Goal: Information Seeking & Learning: Find specific page/section

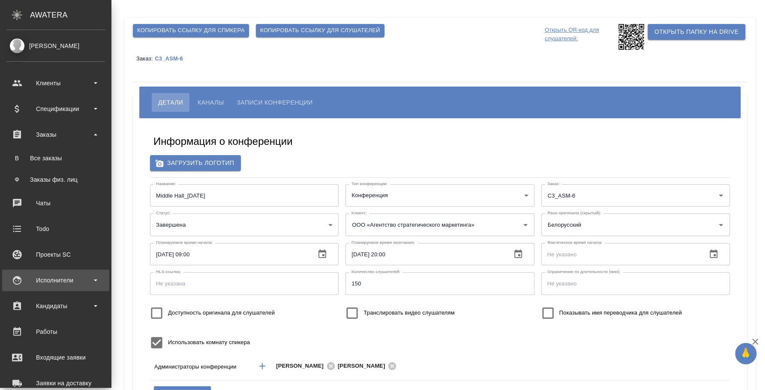
click at [46, 271] on div "Исполнители" at bounding box center [55, 279] width 107 height 21
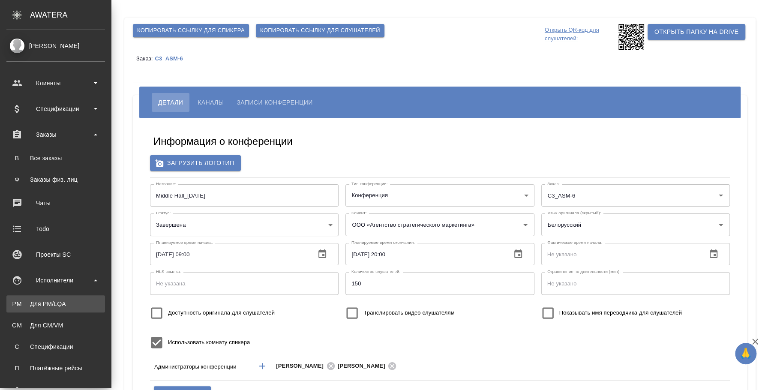
click at [50, 296] on link "PM Для PM/LQA" at bounding box center [55, 303] width 99 height 17
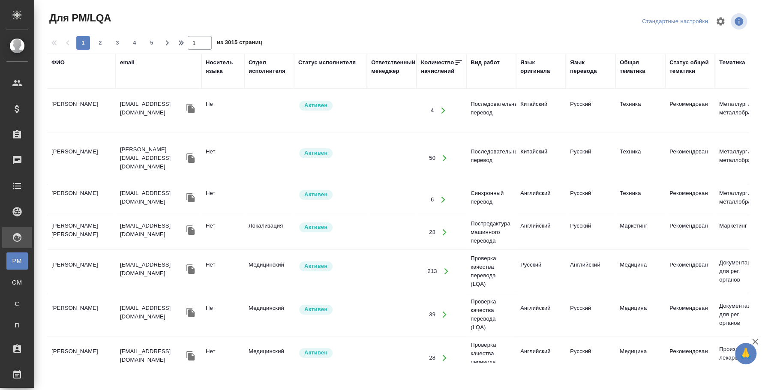
click at [57, 56] on th "ФИО" at bounding box center [81, 71] width 69 height 35
click at [56, 58] on div "ФИО" at bounding box center [57, 62] width 13 height 9
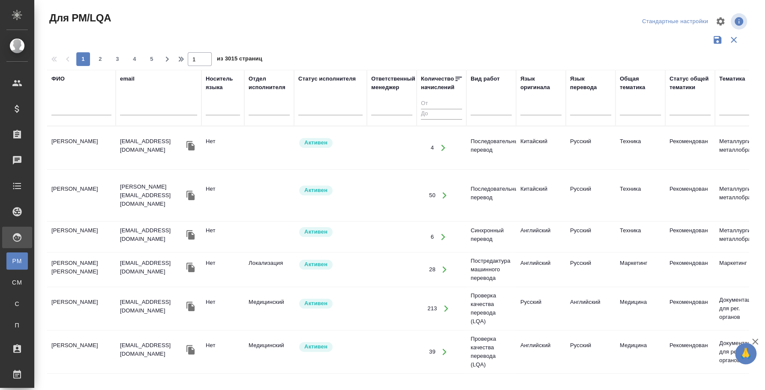
click at [72, 107] on input "text" at bounding box center [81, 110] width 60 height 11
type input "муравьева"
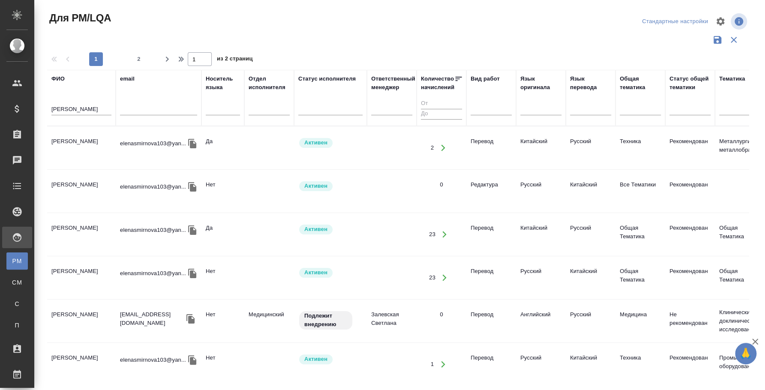
drag, startPoint x: 320, startPoint y: 368, endPoint x: 585, endPoint y: 376, distance: 264.5
click at [585, 376] on div "ФИО муравьева email Носитель языка Отдел исполнителя Статус исполнителя Ответст…" at bounding box center [397, 224] width 701 height 308
drag, startPoint x: 385, startPoint y: 369, endPoint x: 524, endPoint y: 373, distance: 139.3
click at [524, 373] on div "ФИО муравьева email Носитель языка Отдел исполнителя Статус исполнителя Ответст…" at bounding box center [397, 224] width 701 height 308
click at [473, 101] on div at bounding box center [490, 107] width 41 height 12
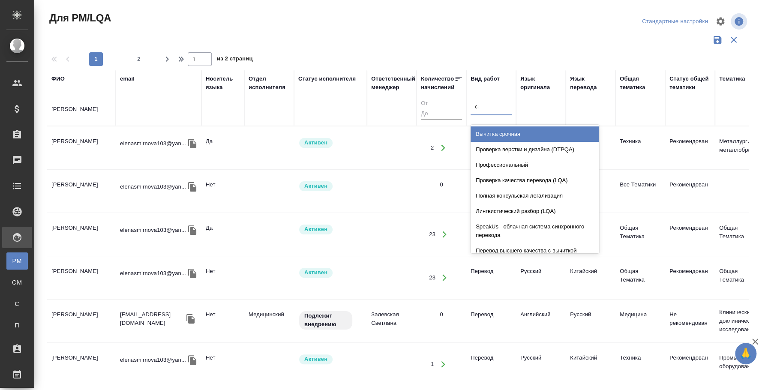
type input "син"
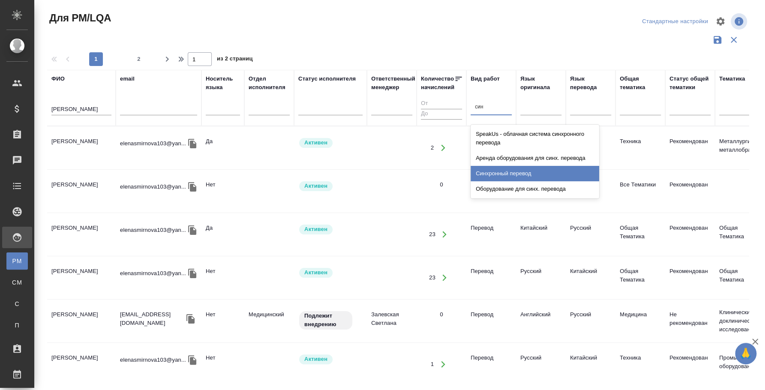
click at [497, 171] on div "Синхронный перевод" at bounding box center [534, 173] width 129 height 15
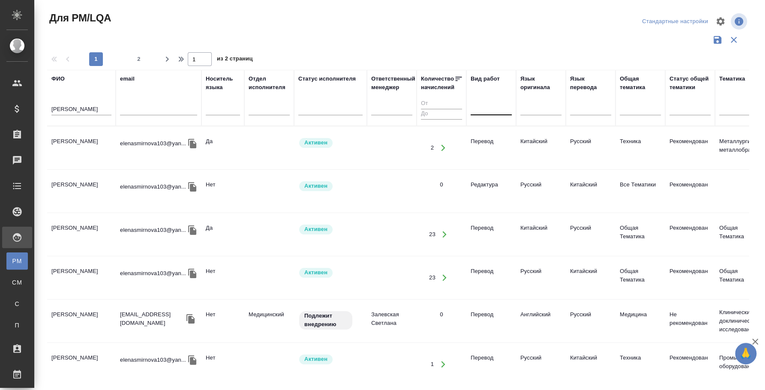
drag, startPoint x: 390, startPoint y: 369, endPoint x: 486, endPoint y: 371, distance: 96.4
click at [486, 371] on div "ФИО муравьева email Носитель языка Отдел исполнителя Статус исполнителя Ответст…" at bounding box center [397, 224] width 701 height 308
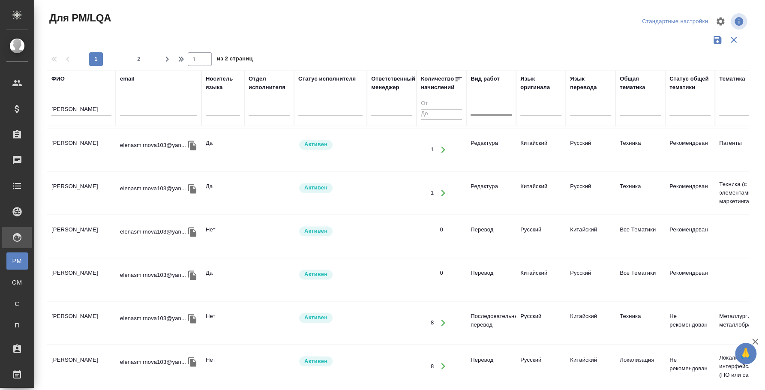
scroll to position [863, 0]
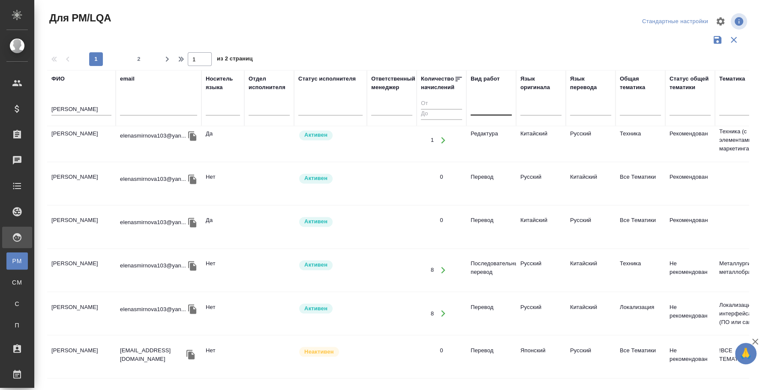
drag, startPoint x: 371, startPoint y: 369, endPoint x: 421, endPoint y: 373, distance: 50.7
click at [538, 373] on div "ФИО муравьева email Носитель языка Отдел исполнителя Статус исполнителя Ответст…" at bounding box center [397, 224] width 701 height 308
click at [84, 256] on td "Муравьева Елена Евгеньевна" at bounding box center [81, 270] width 69 height 30
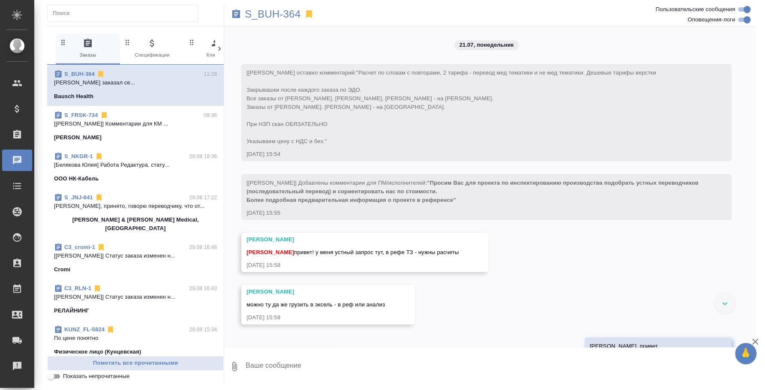
scroll to position [10051, 0]
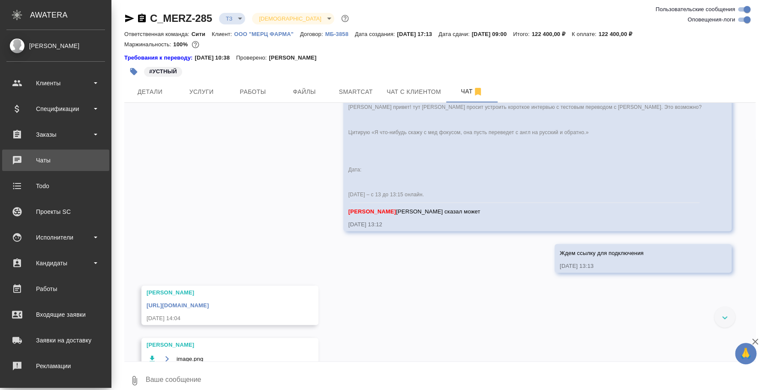
scroll to position [1069, 0]
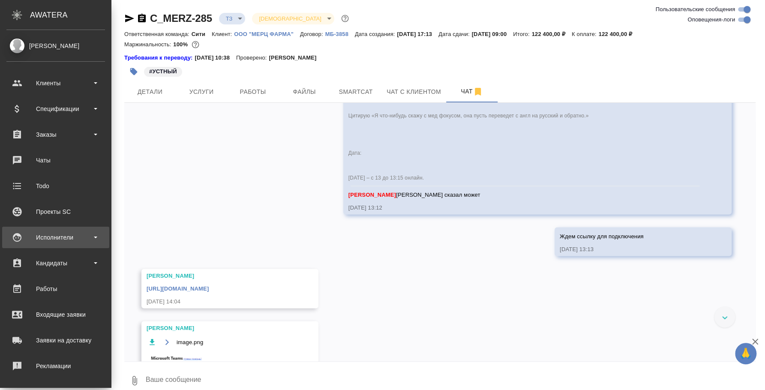
click at [51, 239] on div "Исполнители" at bounding box center [55, 237] width 99 height 13
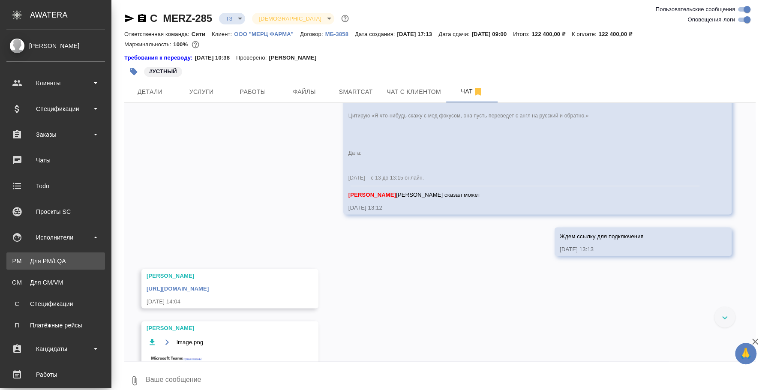
click at [53, 259] on div "Для PM/LQA" at bounding box center [56, 261] width 90 height 9
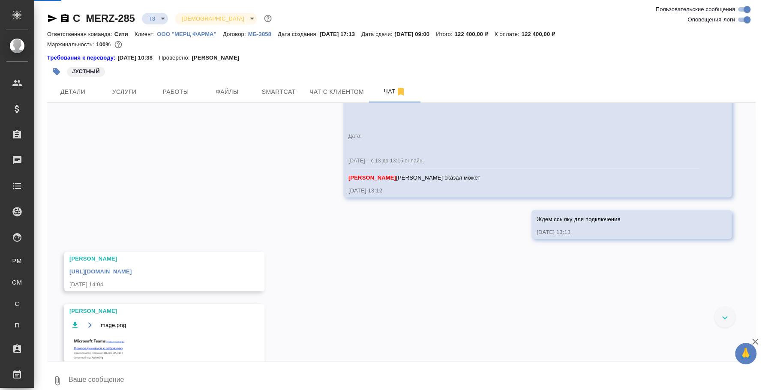
scroll to position [1053, 0]
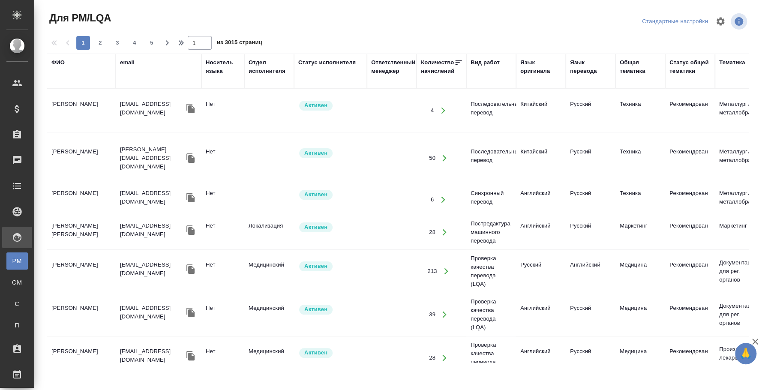
click at [542, 66] on div "Язык оригинала" at bounding box center [540, 66] width 41 height 17
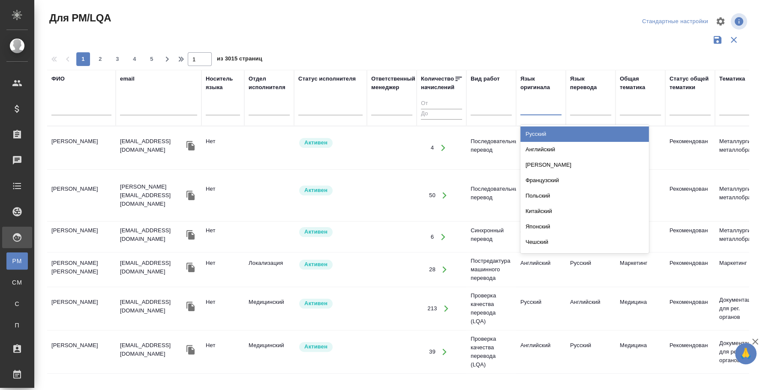
click at [537, 110] on div at bounding box center [540, 107] width 41 height 12
type input "турецки"
click at [601, 129] on div "Турецкий" at bounding box center [584, 133] width 129 height 15
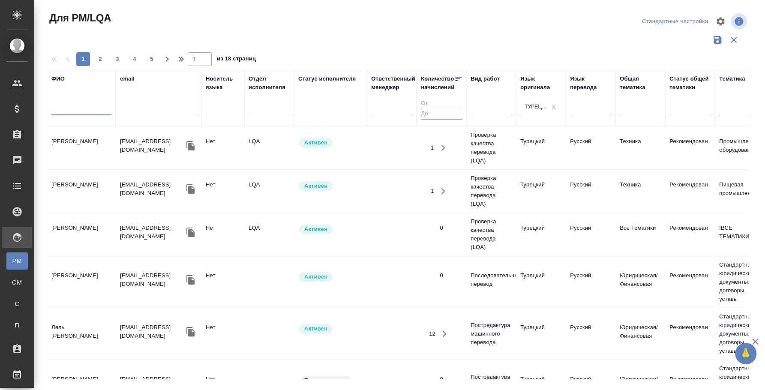
click at [79, 108] on input "text" at bounding box center [81, 110] width 60 height 11
type input "екатерина"
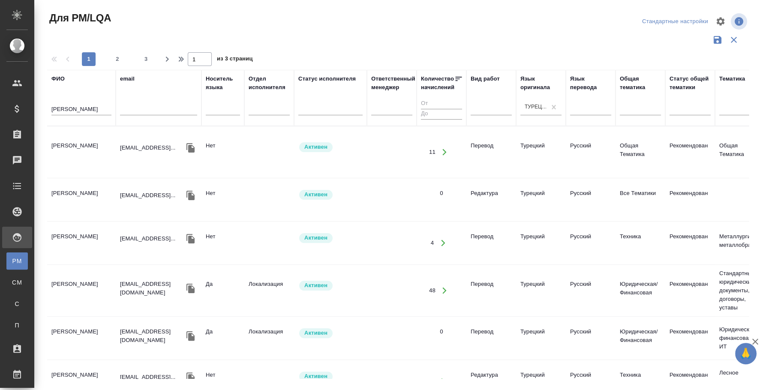
click at [76, 136] on tr "Моисеенко Екатерина Сергеевна ekaterinamoi@hotmail... Нет Активен 11 Перевод Ту…" at bounding box center [728, 152] width 1363 height 52
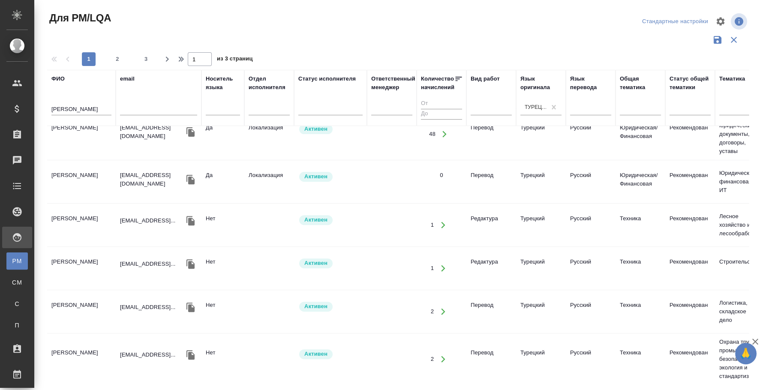
scroll to position [161, 0]
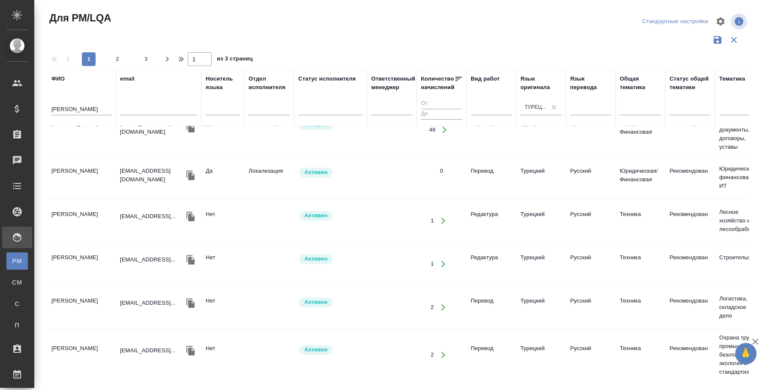
click at [74, 176] on td "Пасышина Екатерина Дмитриевна" at bounding box center [81, 177] width 69 height 30
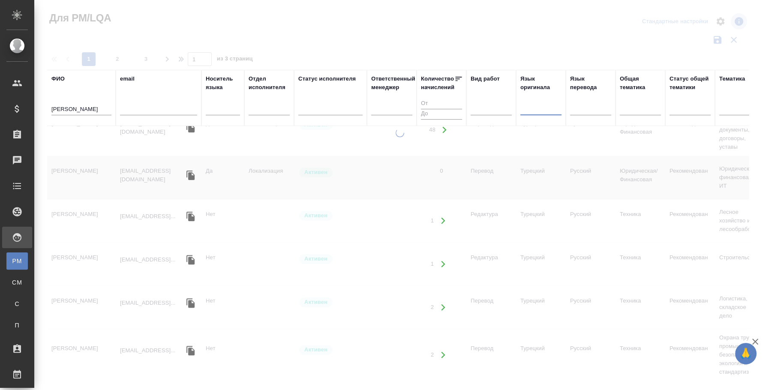
click at [36, 102] on div at bounding box center [399, 191] width 730 height 383
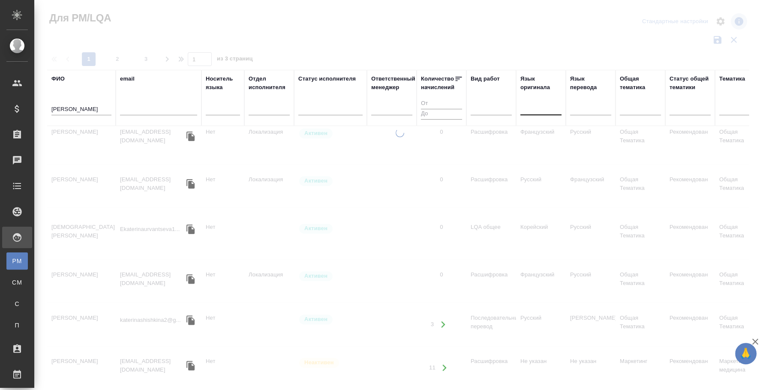
click at [68, 103] on div "екатерина" at bounding box center [81, 110] width 60 height 21
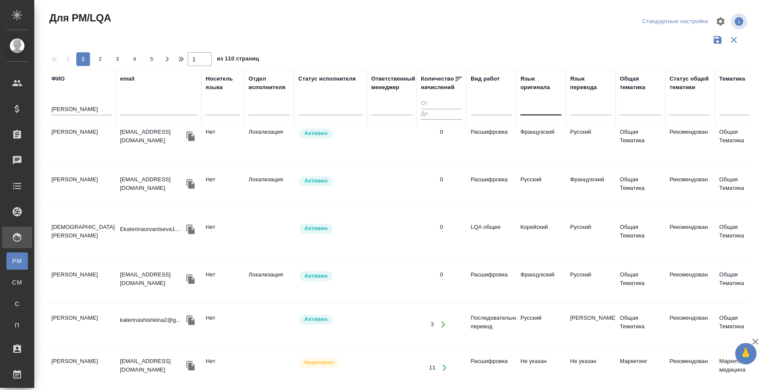
click at [68, 103] on div "екатерина" at bounding box center [81, 110] width 60 height 21
click at [66, 105] on input "екатерина" at bounding box center [81, 110] width 60 height 11
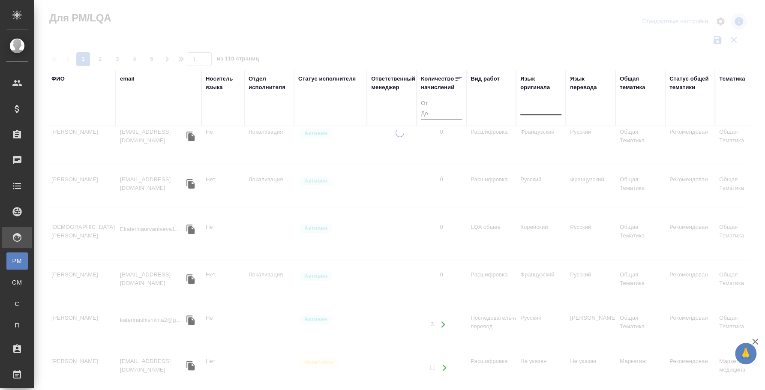
click at [666, 388] on div ".cls-1 fill:#fff; AWATERA Fedotova Irina Клиенты Спецификации Заказы 0 Чаты Tod…" at bounding box center [382, 195] width 765 height 390
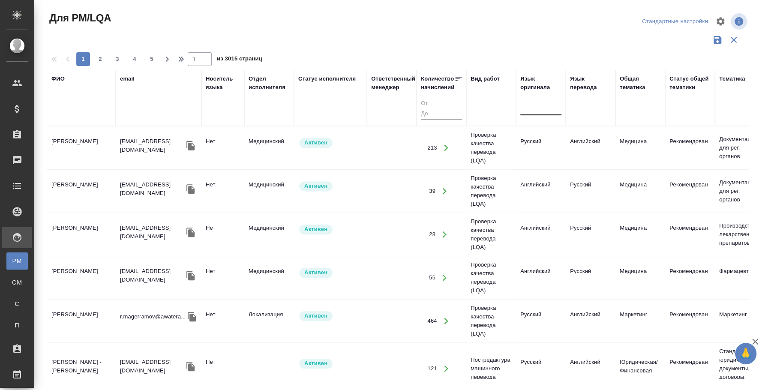
drag, startPoint x: 393, startPoint y: 368, endPoint x: 509, endPoint y: 379, distance: 116.6
click at [509, 379] on div "Для PM/LQA Стандартные настройки 1 2 3 4 5 1 из 3015 страниц ФИО email Носитель…" at bounding box center [401, 191] width 718 height 383
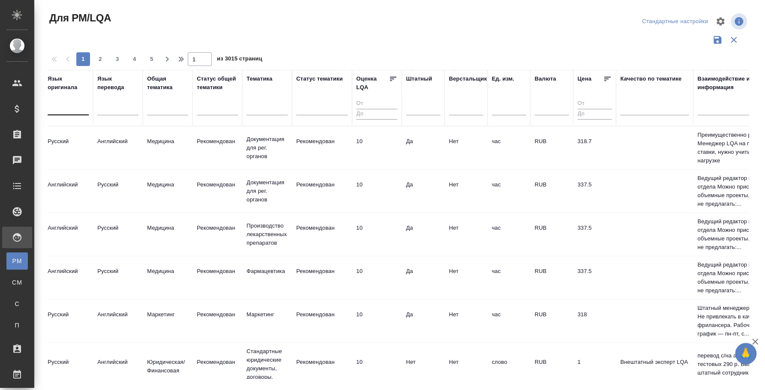
scroll to position [161, 632]
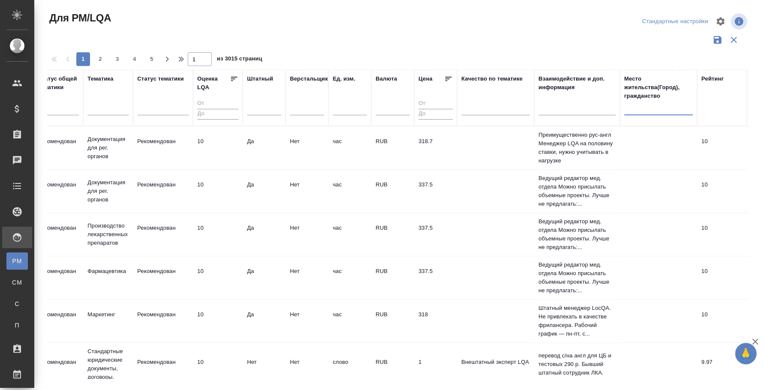
click at [658, 105] on input "text" at bounding box center [658, 110] width 69 height 11
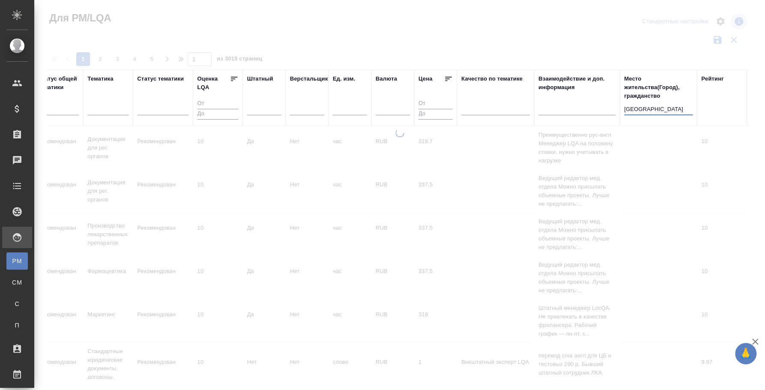
type input "москва"
click at [479, 368] on div at bounding box center [399, 256] width 730 height 254
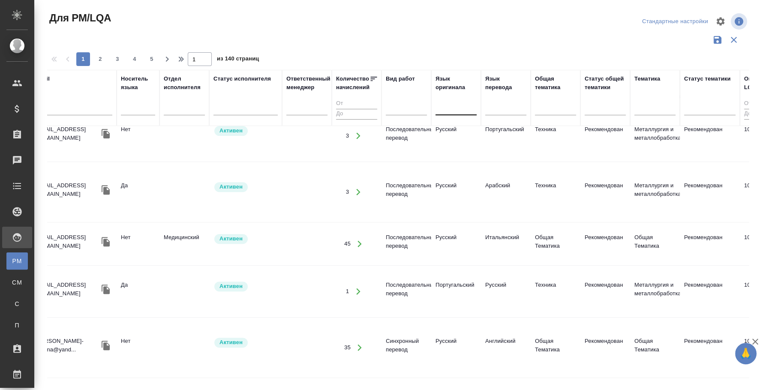
scroll to position [161, 80]
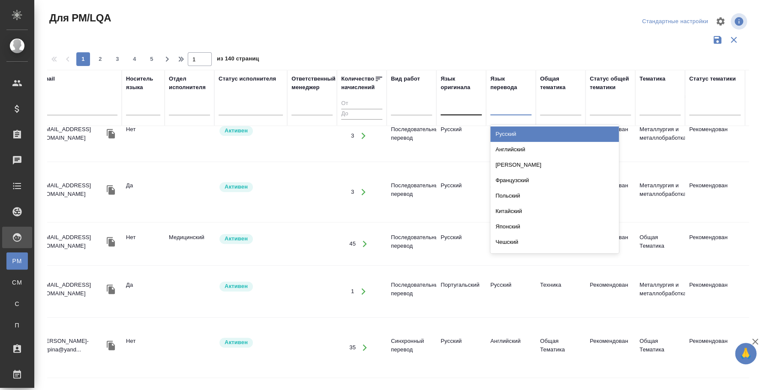
click at [502, 108] on div at bounding box center [510, 107] width 41 height 12
type input "туре"
click at [514, 132] on div "Турецкий" at bounding box center [554, 133] width 129 height 15
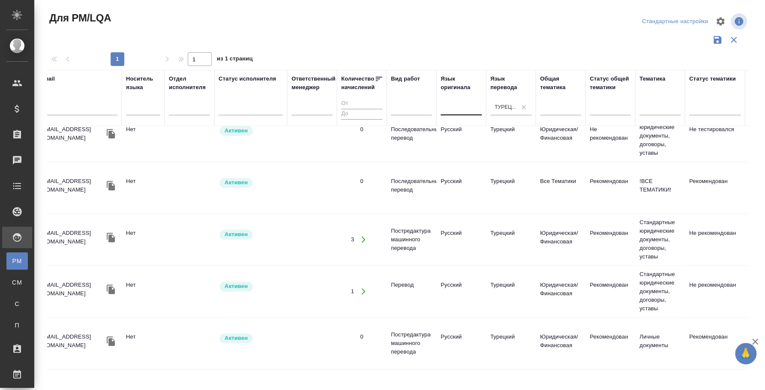
drag, startPoint x: 388, startPoint y: 368, endPoint x: 238, endPoint y: 387, distance: 151.6
click at [238, 387] on div ".cls-1 fill:#fff; AWATERA Fedotova Irina Клиенты Спецификации Заказы 0 Чаты Tod…" at bounding box center [382, 195] width 765 height 390
drag, startPoint x: 241, startPoint y: 369, endPoint x: 164, endPoint y: 364, distance: 77.3
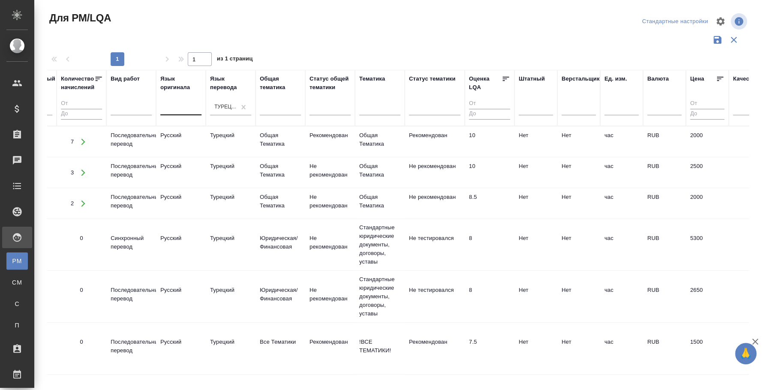
scroll to position [0, 0]
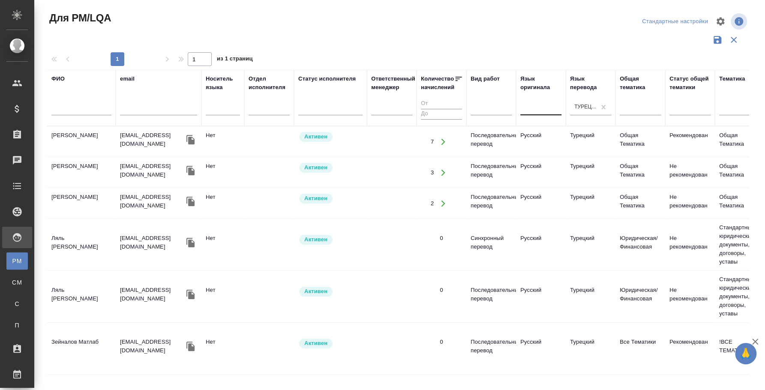
click at [83, 165] on td "[PERSON_NAME]" at bounding box center [81, 173] width 69 height 30
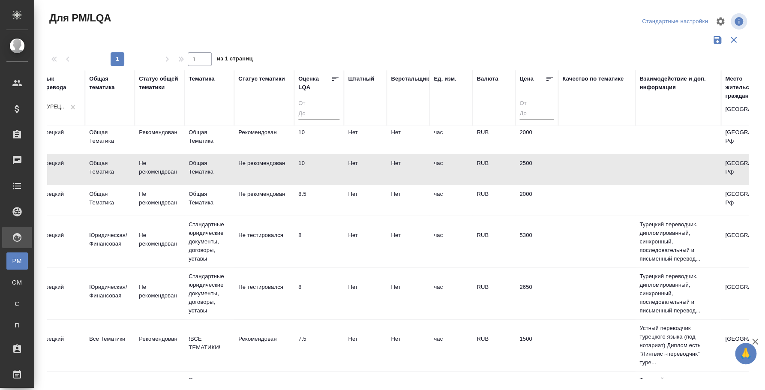
scroll to position [0, 530]
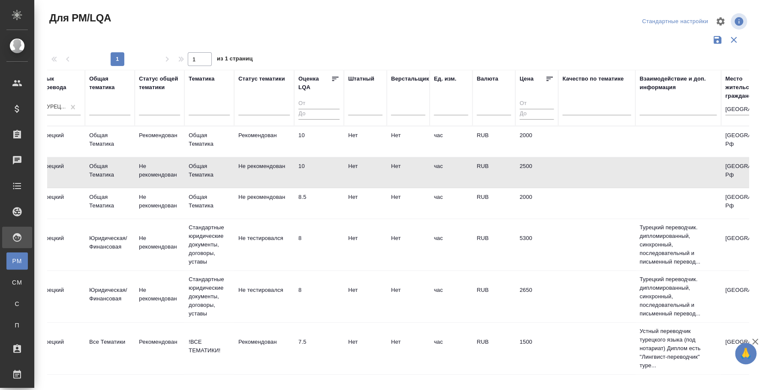
drag, startPoint x: 579, startPoint y: 369, endPoint x: 504, endPoint y: 374, distance: 74.7
click at [504, 374] on div "ФИО email Носитель языка Отдел исполнителя Статус исполнителя Ответственный мен…" at bounding box center [397, 224] width 701 height 308
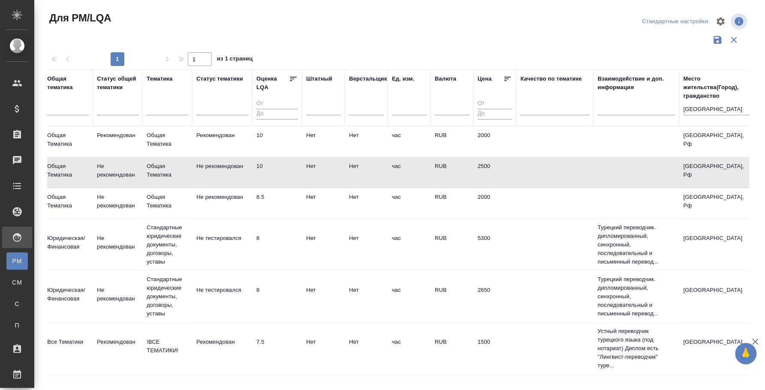
scroll to position [0, 0]
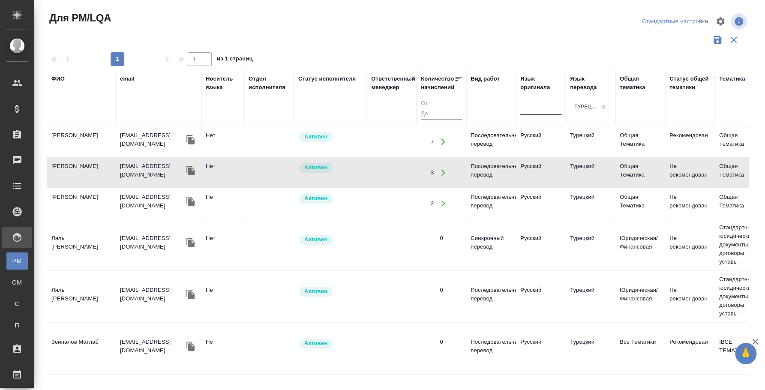
click at [86, 102] on div at bounding box center [81, 110] width 60 height 21
click at [63, 111] on input "text" at bounding box center [81, 110] width 60 height 11
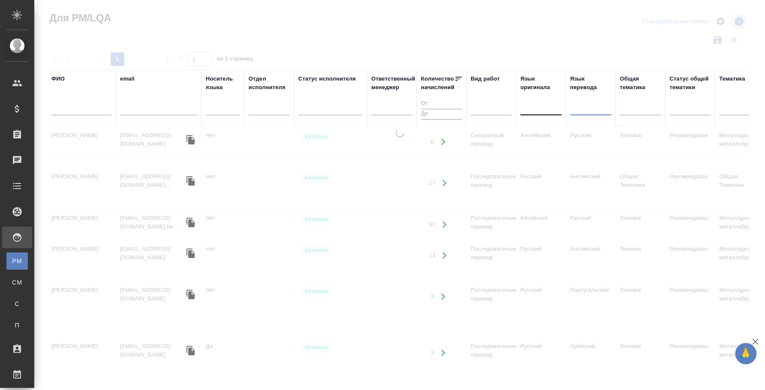
drag, startPoint x: 383, startPoint y: 370, endPoint x: 569, endPoint y: 379, distance: 186.2
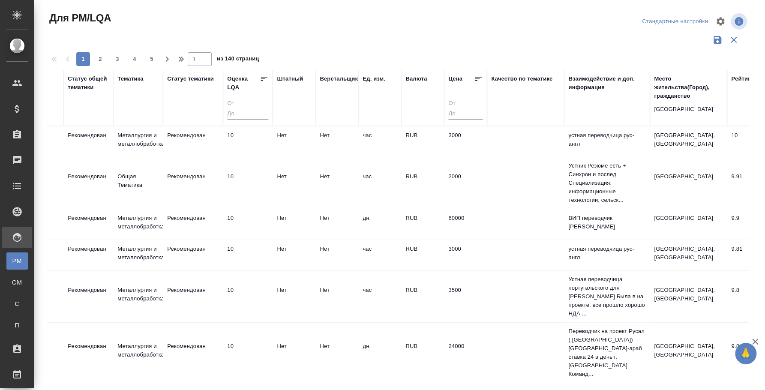
scroll to position [0, 670]
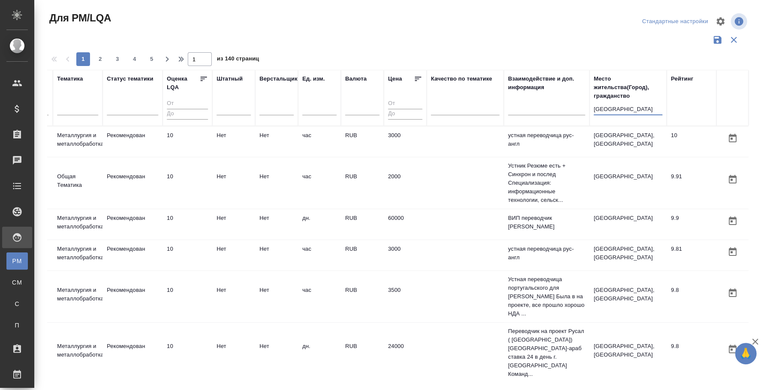
click at [593, 105] on input "москва" at bounding box center [627, 110] width 69 height 11
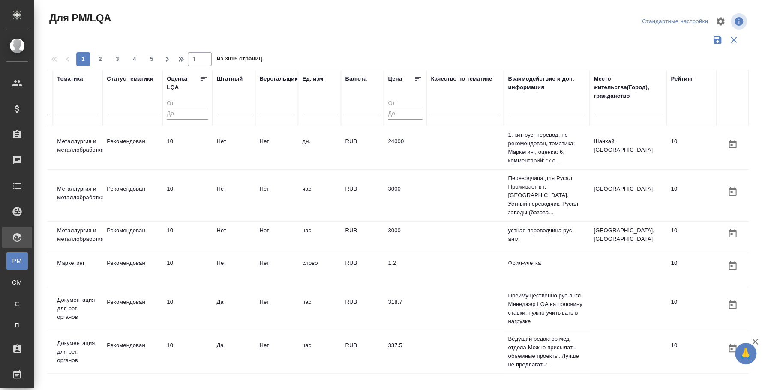
scroll to position [0, 64]
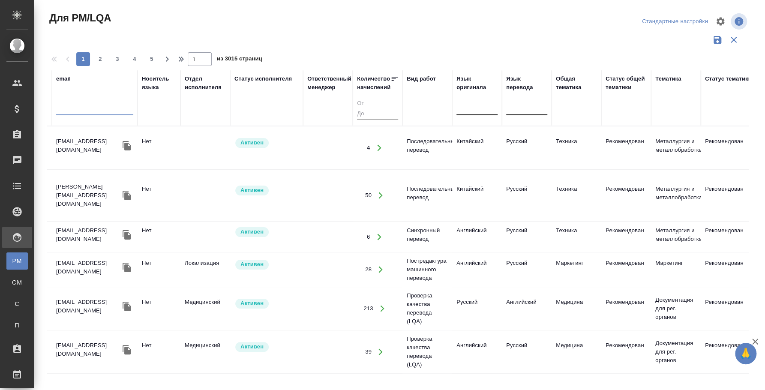
click at [87, 105] on input "text" at bounding box center [94, 110] width 77 height 11
type input "макаревич"
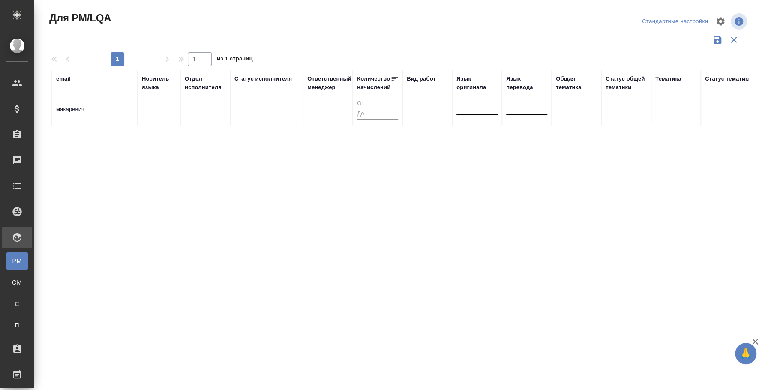
drag, startPoint x: 344, startPoint y: 369, endPoint x: 653, endPoint y: 390, distance: 309.2
click at [653, 389] on html "🙏 .cls-1 fill:#fff; AWATERA Fedotova Irina Клиенты Спецификации Заказы 0 Чаты T…" at bounding box center [382, 195] width 765 height 390
drag, startPoint x: 433, startPoint y: 368, endPoint x: 543, endPoint y: 381, distance: 110.4
click at [543, 381] on div "Для PM/LQA Стандартные настройки 1 1 из 1 страниц ФИО email макаревич Носитель …" at bounding box center [401, 191] width 718 height 383
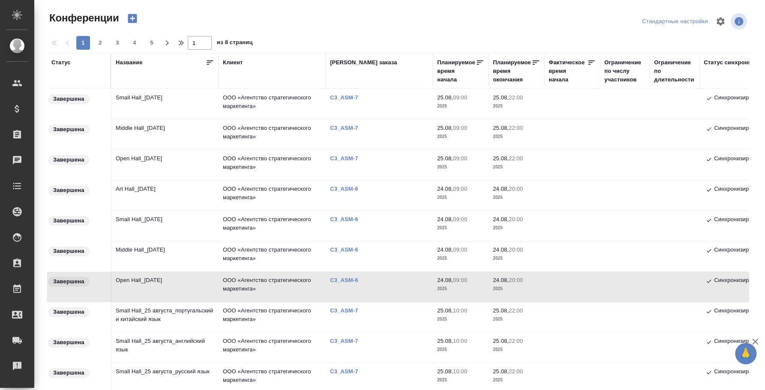
click at [142, 276] on td "Open Hall_[DATE]" at bounding box center [164, 287] width 107 height 30
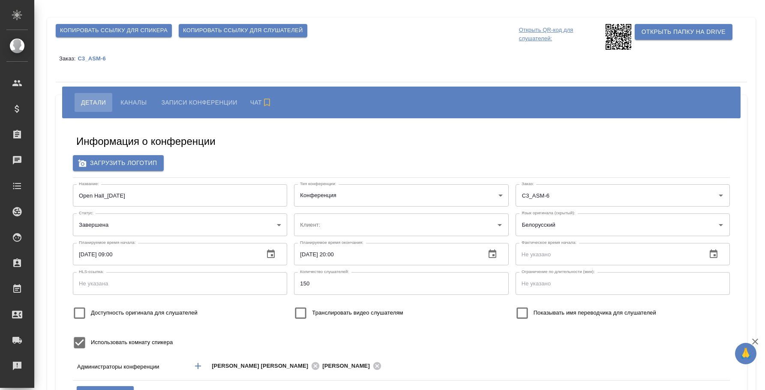
type input "ООО «Агентство стратегического маркетинга»"
type input "i.fedotova@awatera.com"
click at [131, 96] on button "Каналы" at bounding box center [133, 102] width 39 height 19
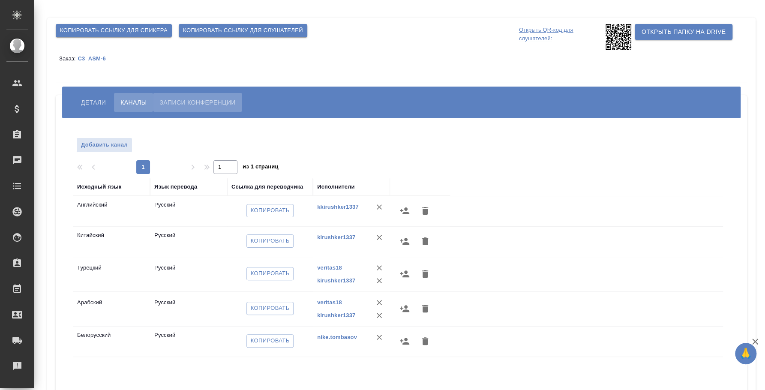
click at [179, 96] on button "Записи конференции" at bounding box center [197, 102] width 89 height 19
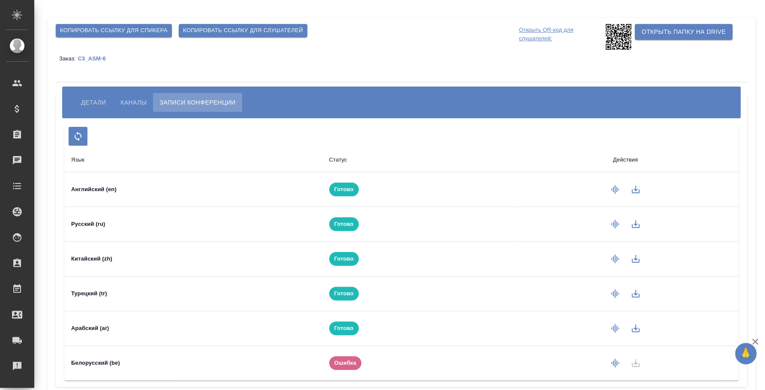
scroll to position [33, 0]
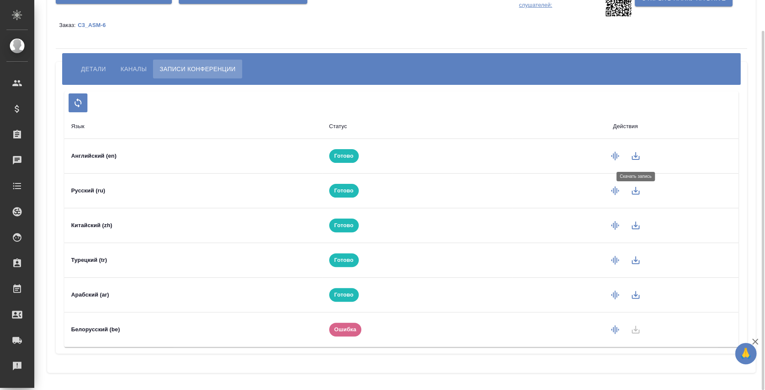
click at [630, 153] on icon "button" at bounding box center [635, 156] width 10 height 10
click at [634, 153] on td at bounding box center [624, 156] width 227 height 35
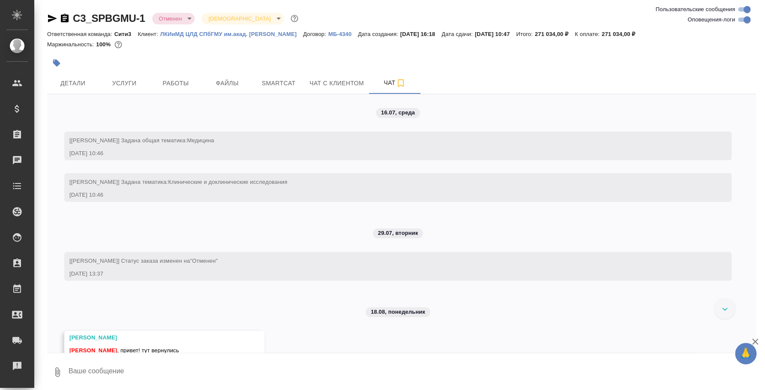
scroll to position [392, 0]
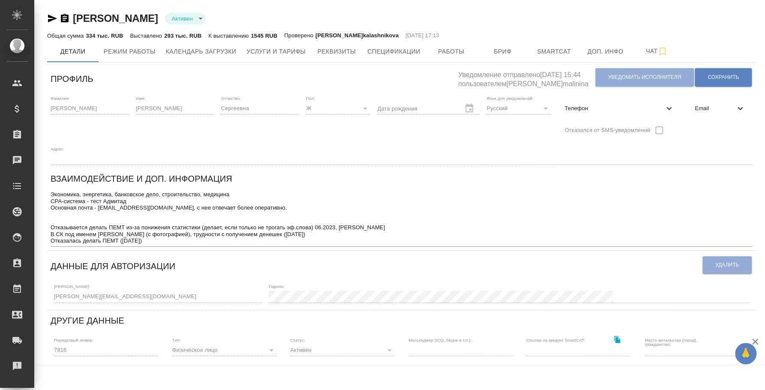
click at [601, 111] on span "Телефон" at bounding box center [613, 108] width 99 height 9
select select "TR"
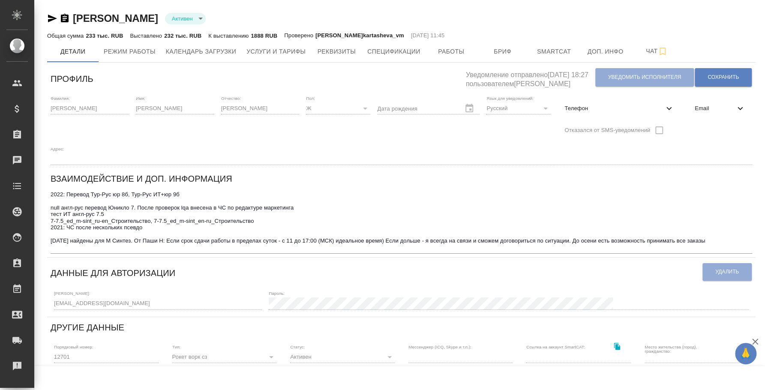
click at [591, 108] on span "Телефон" at bounding box center [613, 108] width 99 height 9
select select "RU"
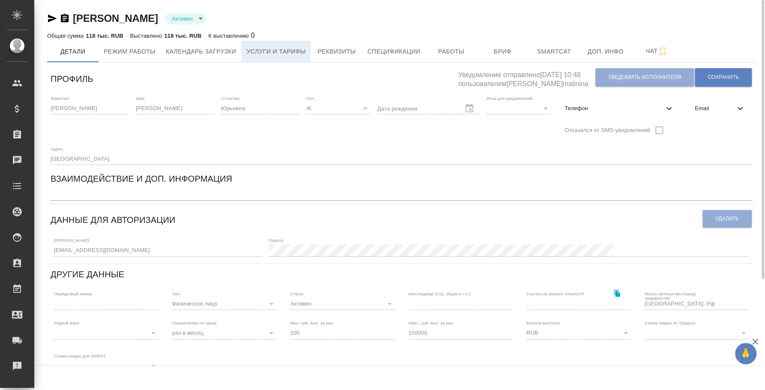
click at [262, 45] on button "Услуги и тарифы" at bounding box center [275, 51] width 69 height 21
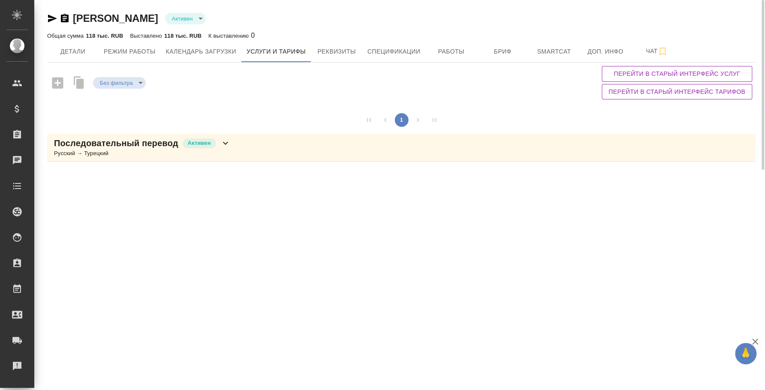
click at [271, 144] on div "Последовательный перевод Активен Русский → Турецкий" at bounding box center [401, 148] width 708 height 28
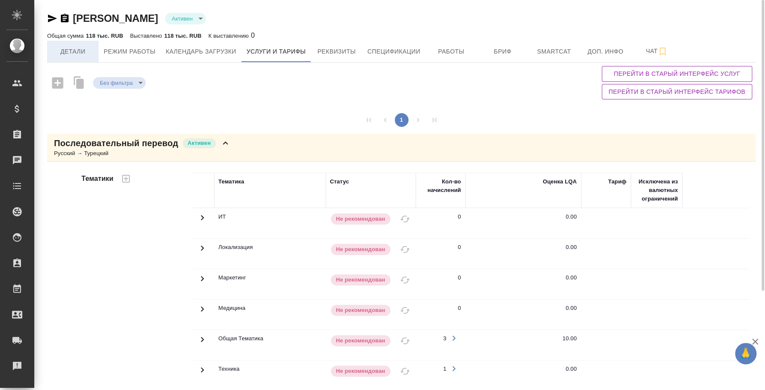
click at [83, 54] on span "Детали" at bounding box center [72, 51] width 41 height 11
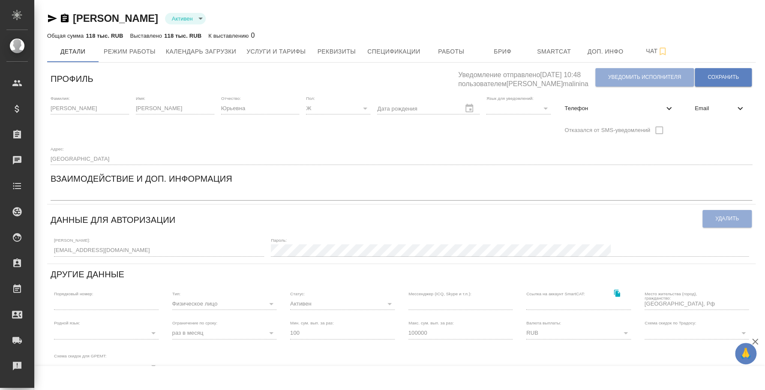
click at [45, 16] on div "Андреева Екатерина Юрьевна Активен active Общая сумма 118 тыс. RUB Выставлено 1…" at bounding box center [401, 272] width 718 height 545
click at [51, 14] on icon "button" at bounding box center [52, 18] width 10 height 10
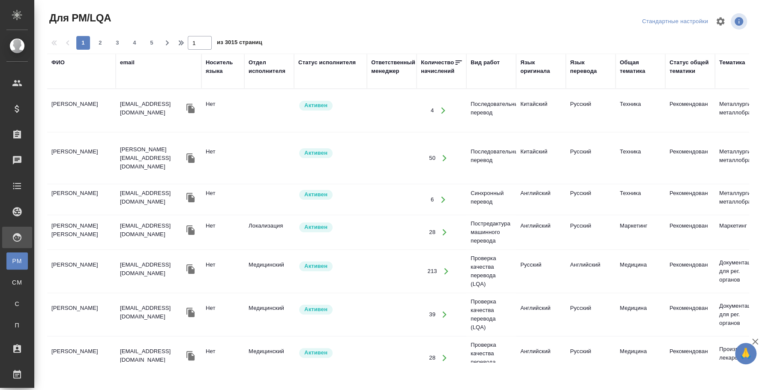
click at [54, 58] on div "ФИО" at bounding box center [57, 62] width 13 height 9
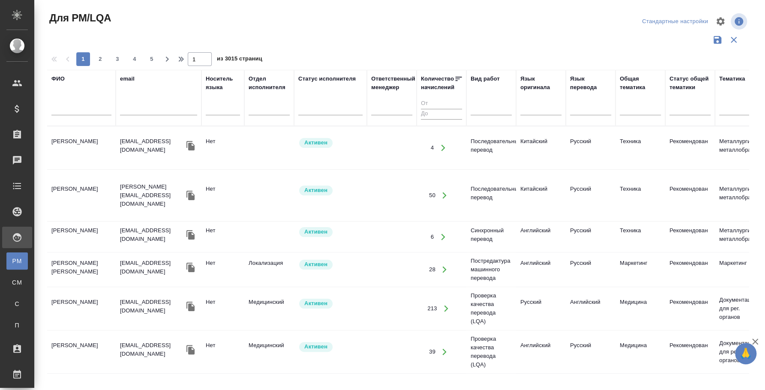
click at [59, 110] on input "text" at bounding box center [81, 110] width 60 height 11
type input "макаревич"
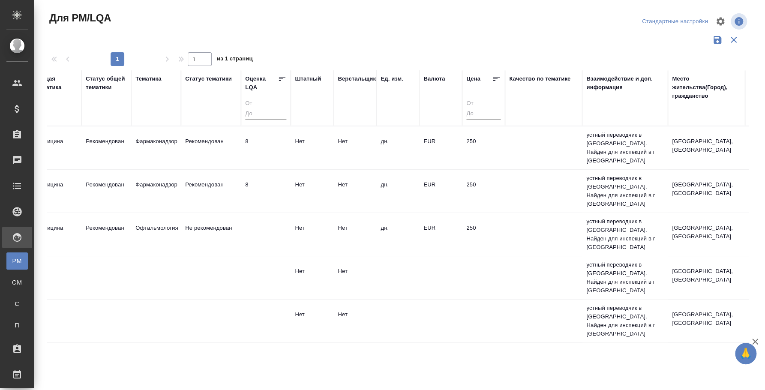
scroll to position [0, 661]
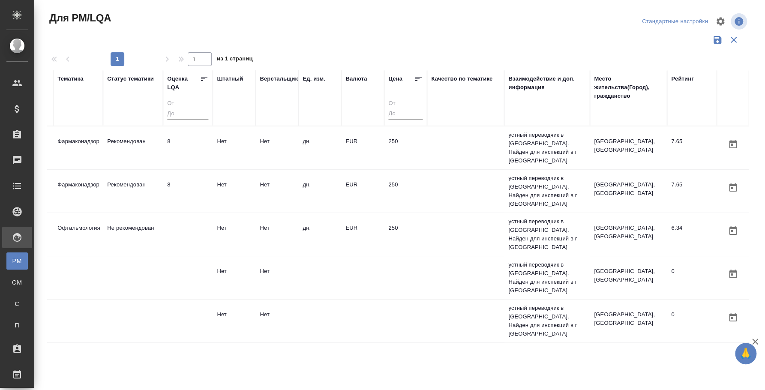
drag, startPoint x: 675, startPoint y: 369, endPoint x: 351, endPoint y: 350, distance: 324.5
click at [351, 350] on div "ФИО макаревич email Носитель языка Отдел исполнителя Статус исполнителя Ответст…" at bounding box center [397, 224] width 701 height 308
